Goal: Find specific page/section: Find specific page/section

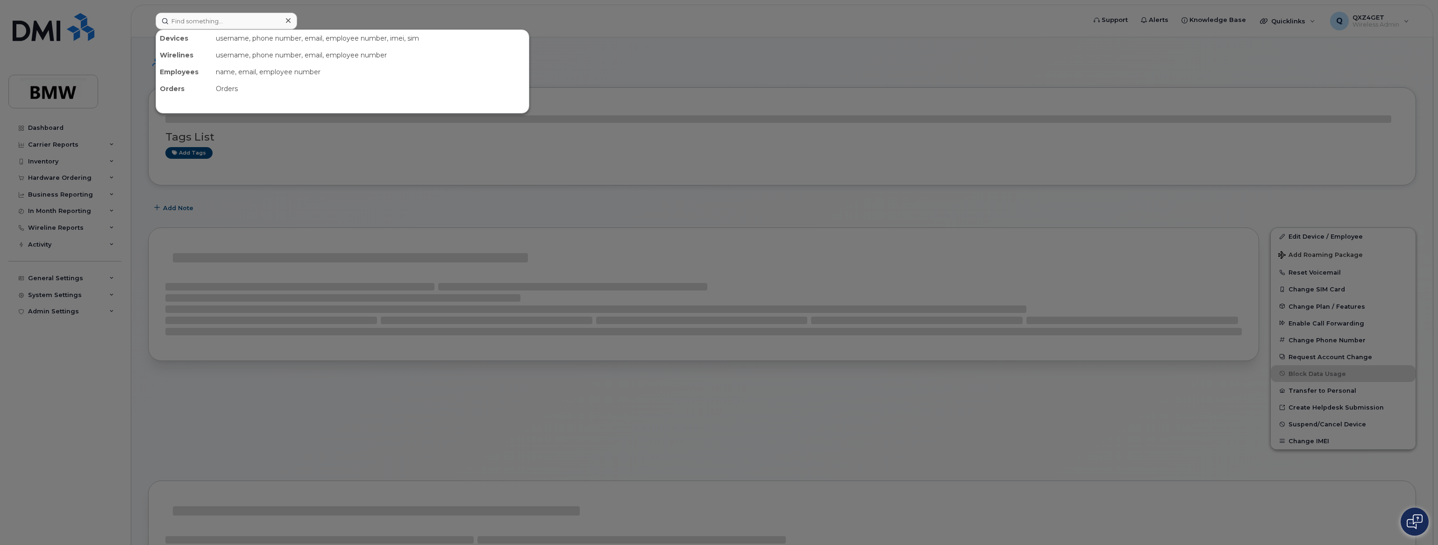
click at [196, 13] on input at bounding box center [227, 21] width 142 height 17
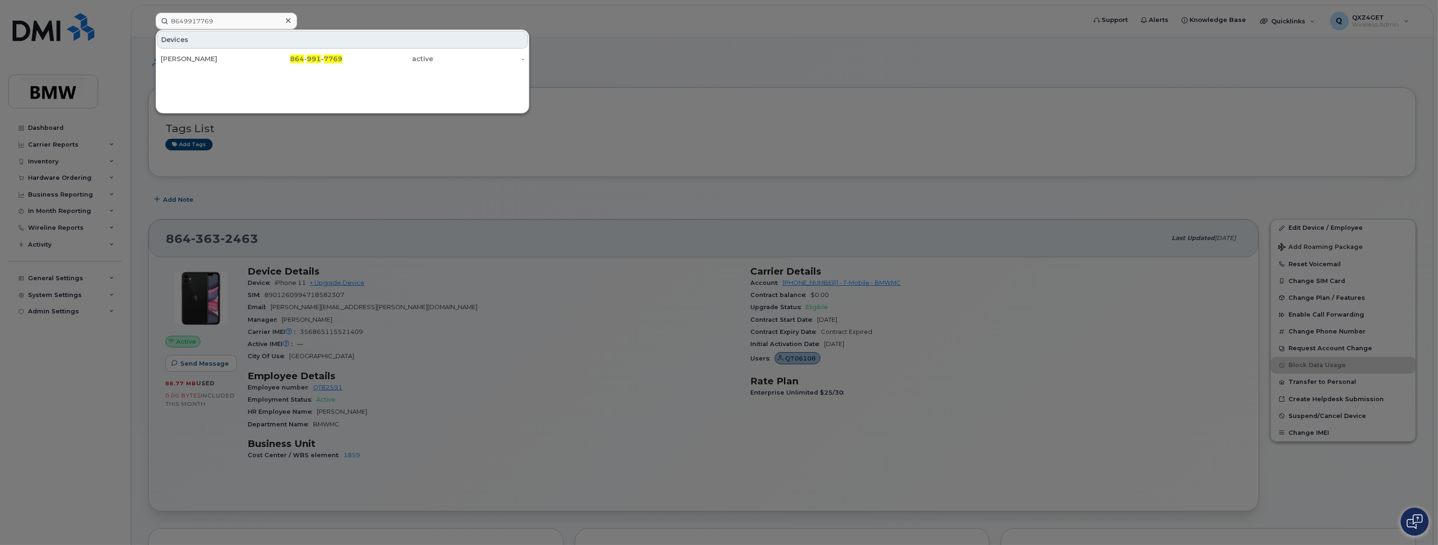
type input "8649917769"
click at [193, 56] on div "Anthony Edwards" at bounding box center [206, 58] width 91 height 9
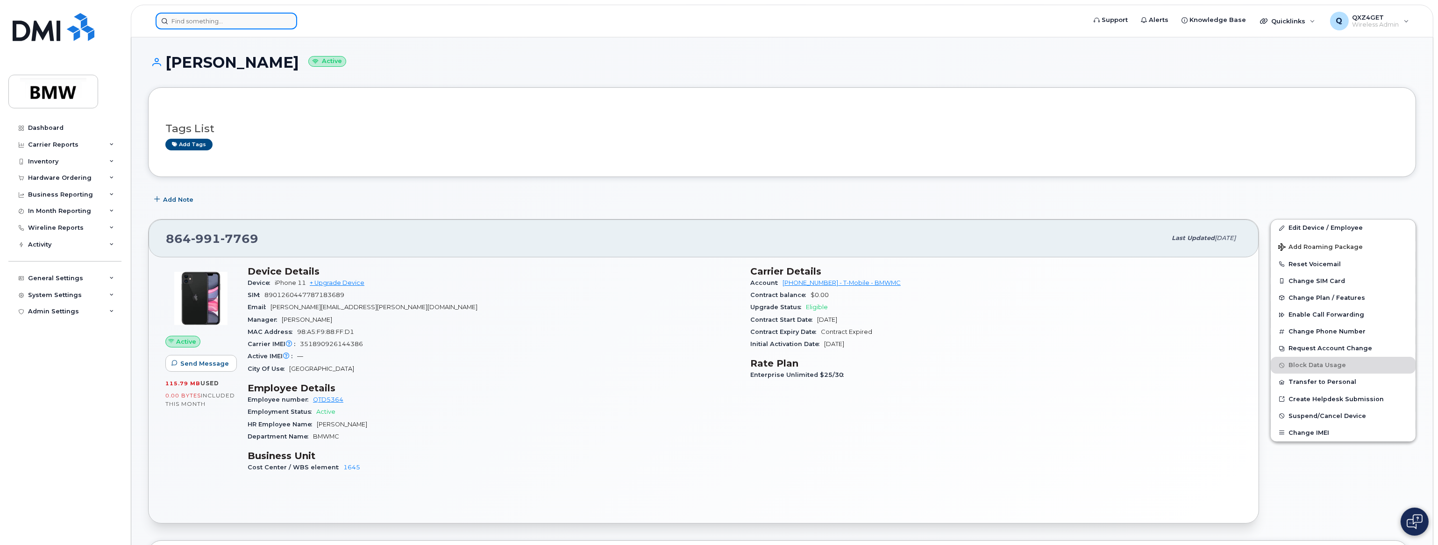
click at [220, 18] on input at bounding box center [227, 21] width 142 height 17
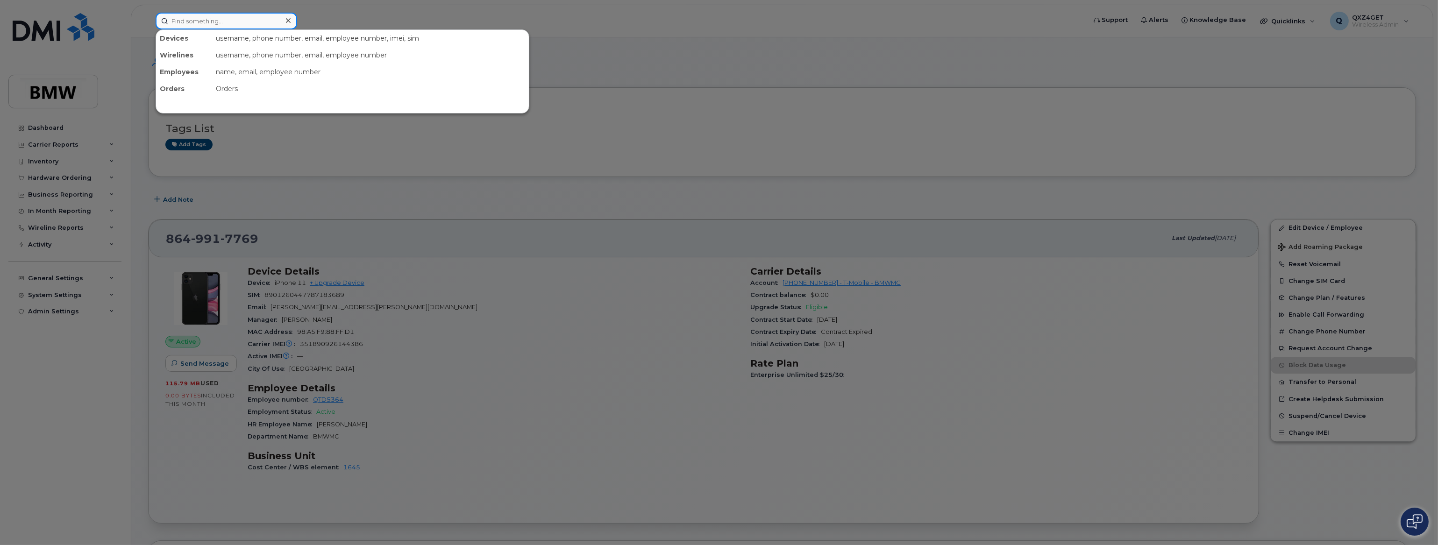
paste input "Adyant Jain"
click at [210, 18] on input "Adyant Jain" at bounding box center [227, 21] width 142 height 17
type input "A"
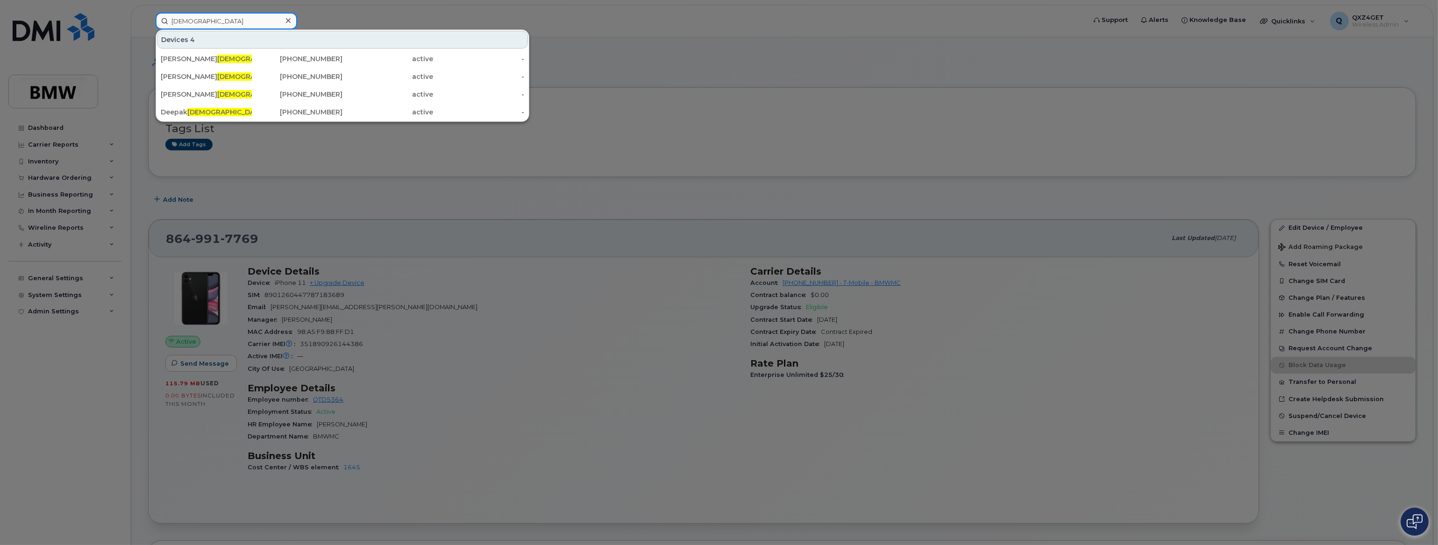
drag, startPoint x: 213, startPoint y: 16, endPoint x: 206, endPoint y: 14, distance: 6.7
click at [213, 16] on input "Jain" at bounding box center [227, 21] width 142 height 17
drag, startPoint x: 202, startPoint y: 14, endPoint x: 147, endPoint y: 14, distance: 55.1
click at [148, 14] on div "Jain Devices 4 KANISHKA JAIN 201-470-2364 active - Kanishk Jain 864-765-5472 ac…" at bounding box center [617, 21] width 939 height 17
paste input "Adyant.Jain@bmwmc.com"
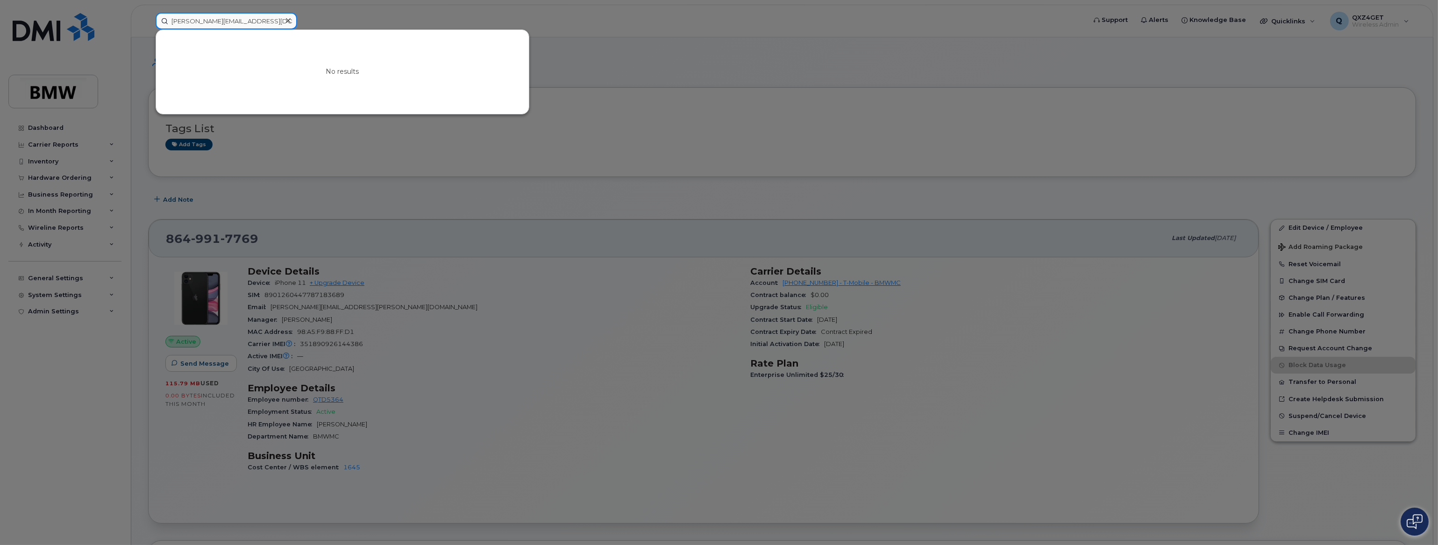
scroll to position [42, 0]
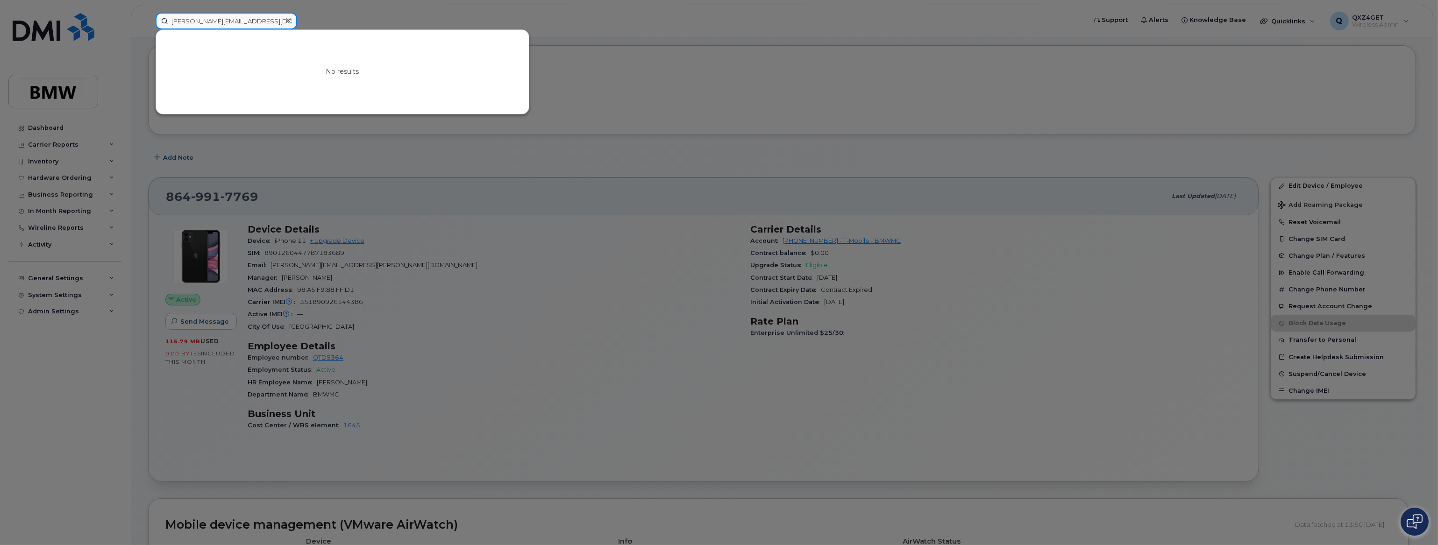
click at [258, 23] on input "Adyant.Jain@bmwmc.com" at bounding box center [227, 21] width 142 height 17
drag, startPoint x: 258, startPoint y: 21, endPoint x: 147, endPoint y: 18, distance: 111.3
click at [148, 18] on div "Adyant.Jain@bmwmc.com No results" at bounding box center [617, 21] width 939 height 17
paste input "charles.reynolds"
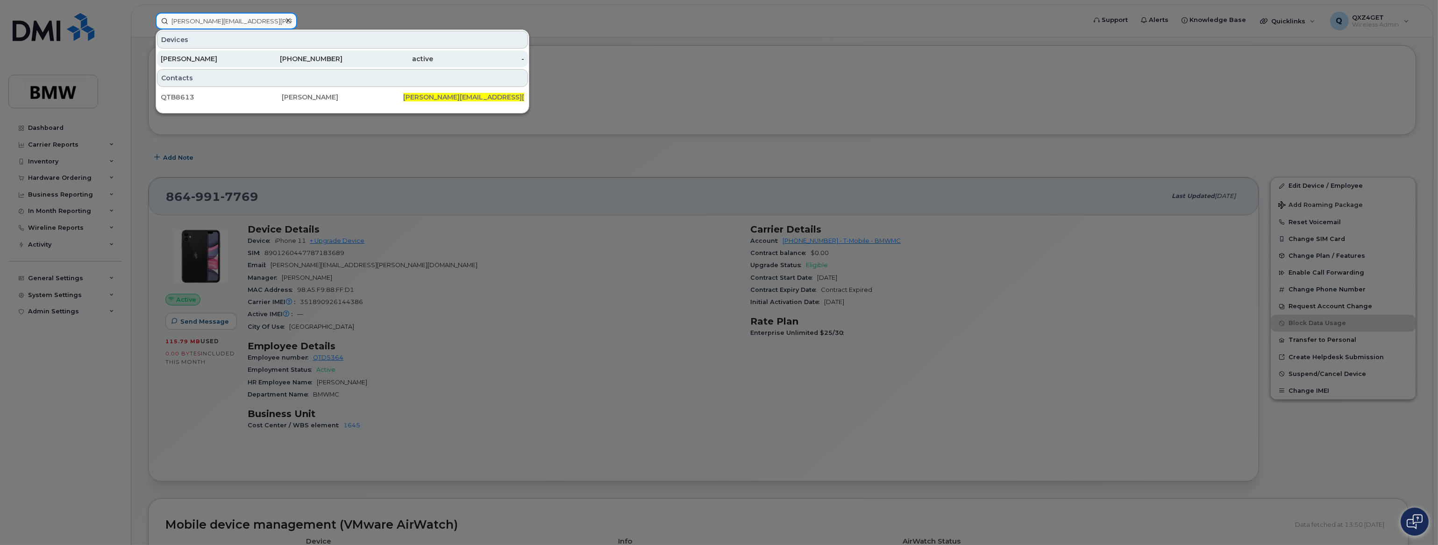
type input "charles.reynolds@bmwmc.com"
click at [192, 56] on div "Charles Reynolds" at bounding box center [206, 58] width 91 height 9
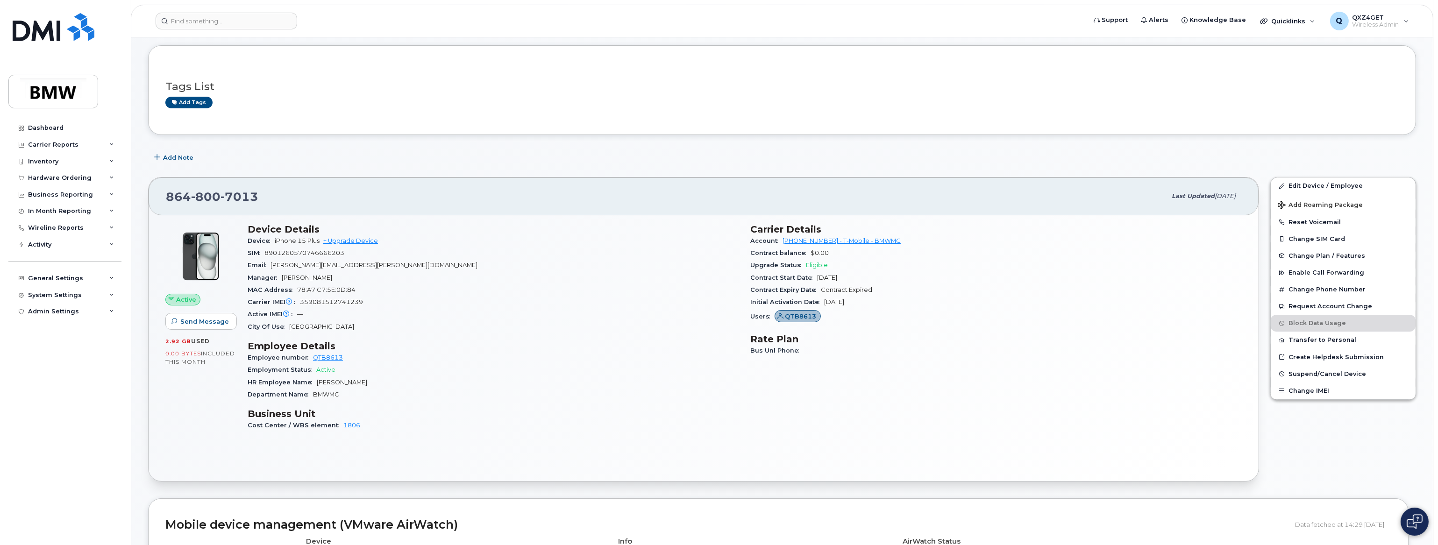
scroll to position [42, 0]
